Goal: Task Accomplishment & Management: Manage account settings

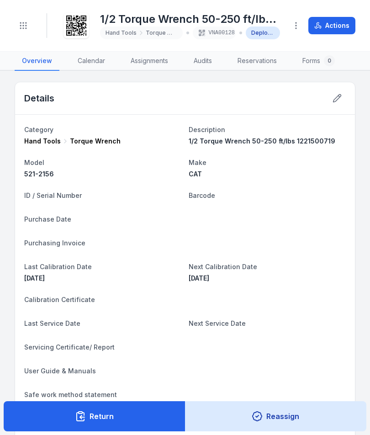
click at [29, 23] on button "Toggle Navigation" at bounding box center [23, 25] width 17 height 17
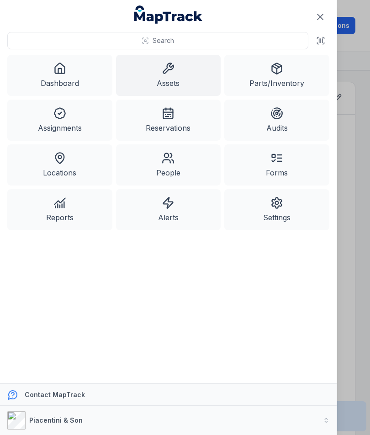
click at [147, 87] on link "Assets" at bounding box center [168, 75] width 105 height 41
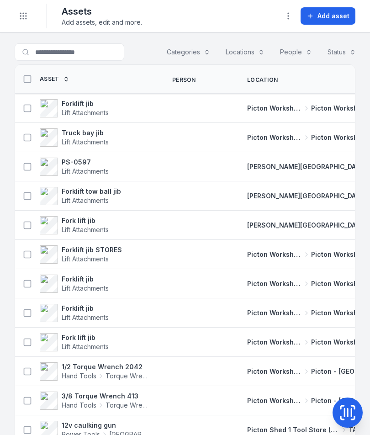
click at [335, 15] on span "Add asset" at bounding box center [333, 15] width 32 height 9
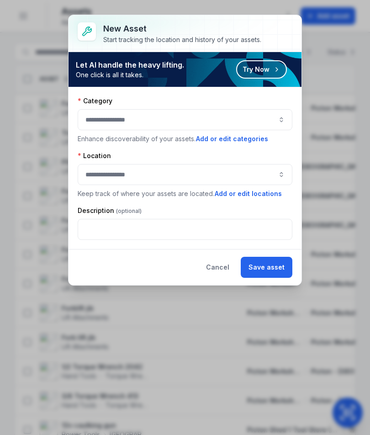
click at [269, 118] on button "button" at bounding box center [185, 119] width 215 height 21
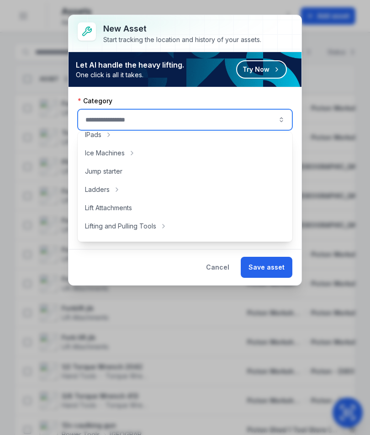
scroll to position [267, 0]
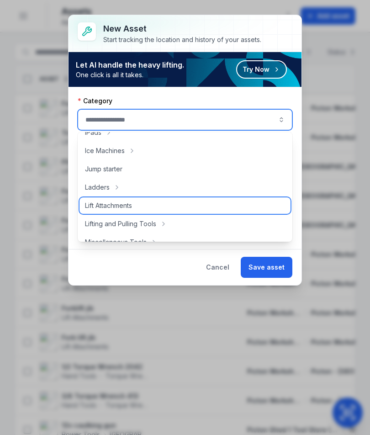
click at [201, 202] on div "Lift Attachments" at bounding box center [184, 205] width 211 height 16
type input "**********"
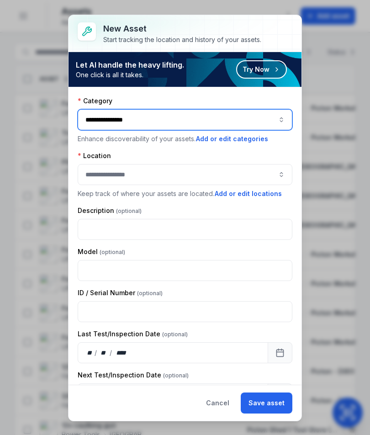
click at [229, 169] on button "button" at bounding box center [185, 174] width 215 height 21
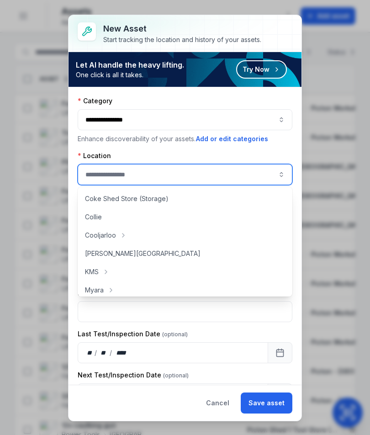
scroll to position [60, 0]
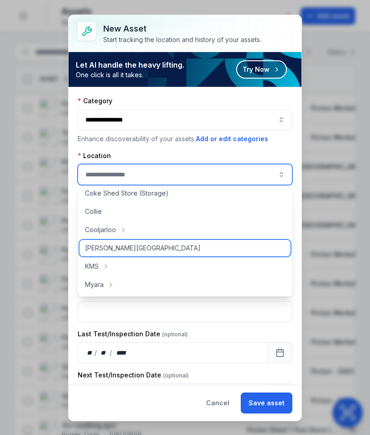
click at [182, 248] on div "[PERSON_NAME][GEOGRAPHIC_DATA]" at bounding box center [184, 248] width 211 height 16
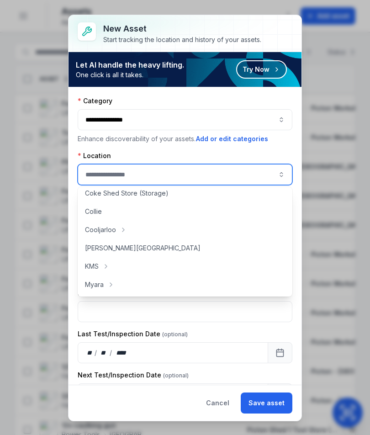
type input "**********"
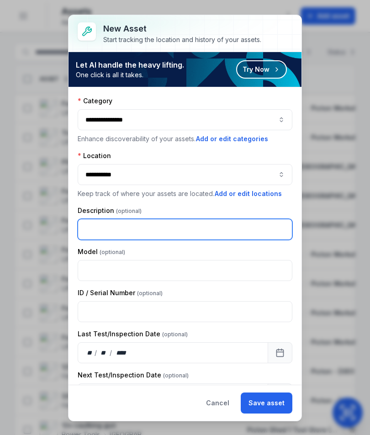
click at [214, 221] on input "text" at bounding box center [185, 229] width 215 height 21
type input "**********"
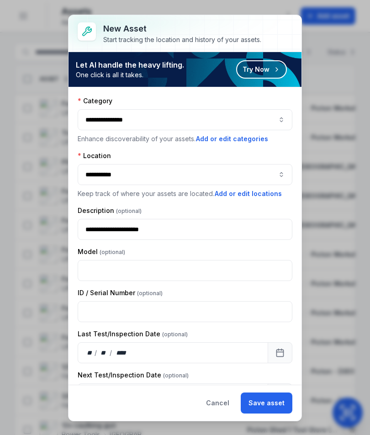
click at [267, 396] on button "Save asset" at bounding box center [267, 402] width 52 height 21
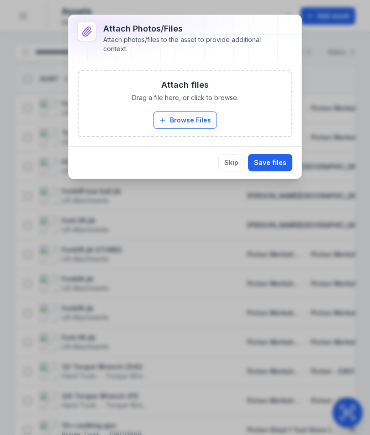
click at [190, 121] on button "Browse Files" at bounding box center [185, 119] width 64 height 17
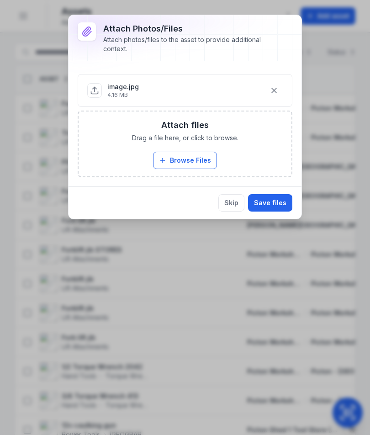
click at [279, 202] on button "Save files" at bounding box center [270, 202] width 44 height 17
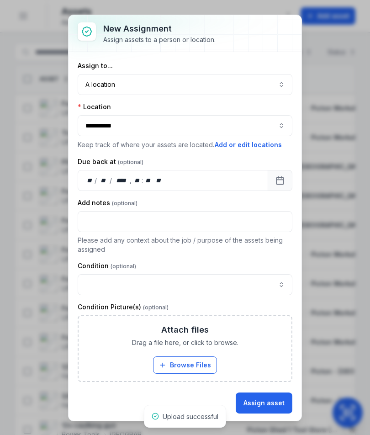
click at [269, 400] on button "Assign asset" at bounding box center [264, 402] width 57 height 21
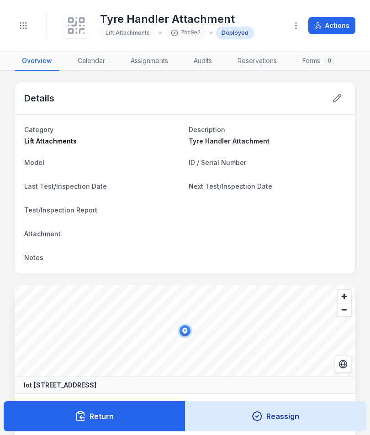
click at [79, 38] on div at bounding box center [76, 26] width 26 height 26
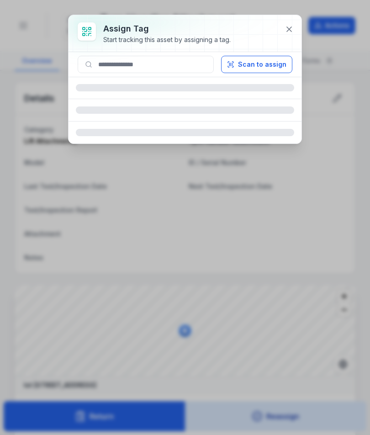
click at [260, 64] on button "Scan to assign" at bounding box center [256, 64] width 71 height 17
